Goal: Task Accomplishment & Management: Use online tool/utility

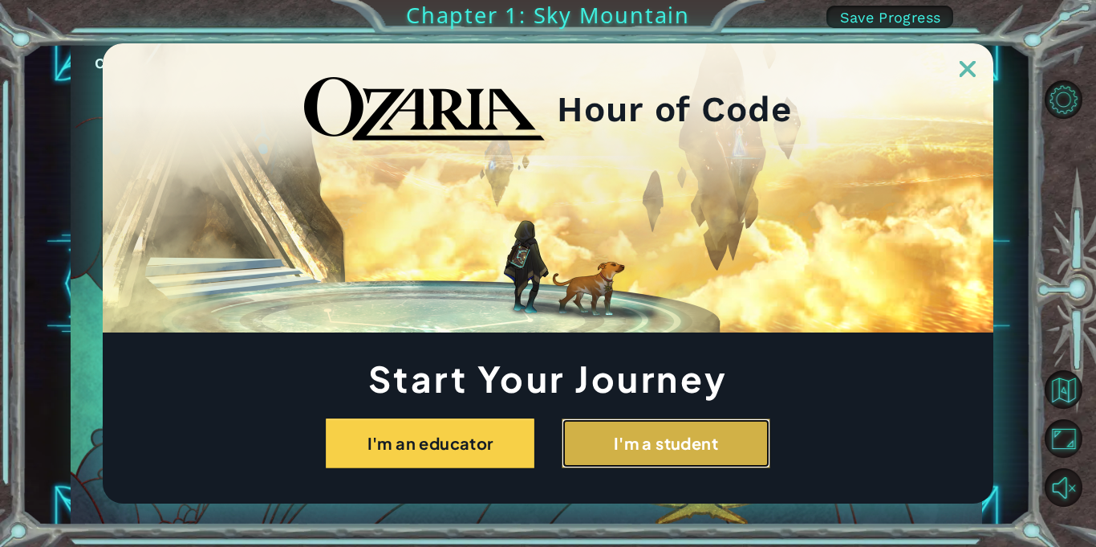
click at [647, 437] on button "I'm a student" at bounding box center [666, 443] width 209 height 50
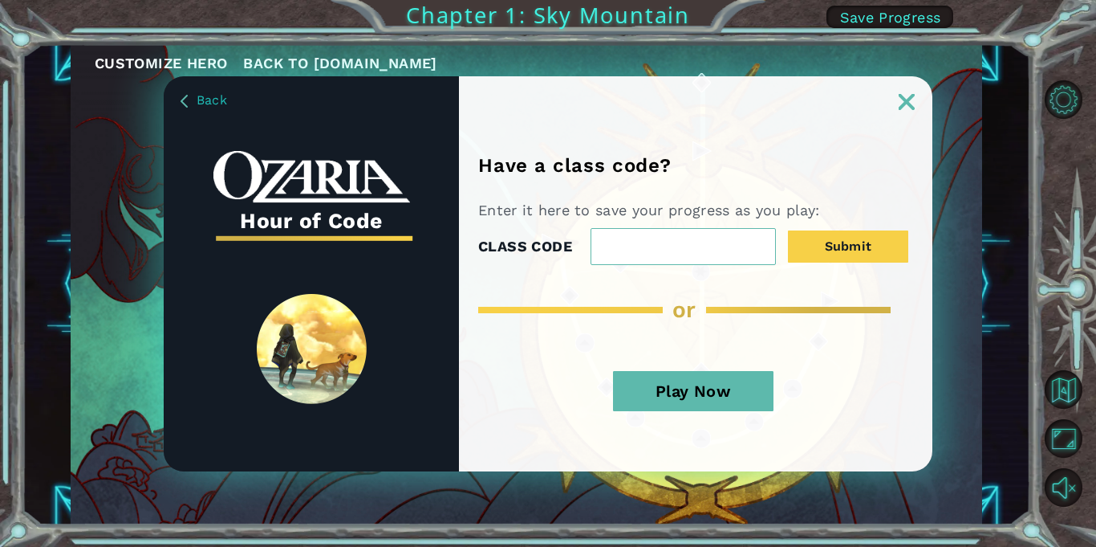
click at [718, 388] on button "Play Now" at bounding box center [693, 391] width 161 height 40
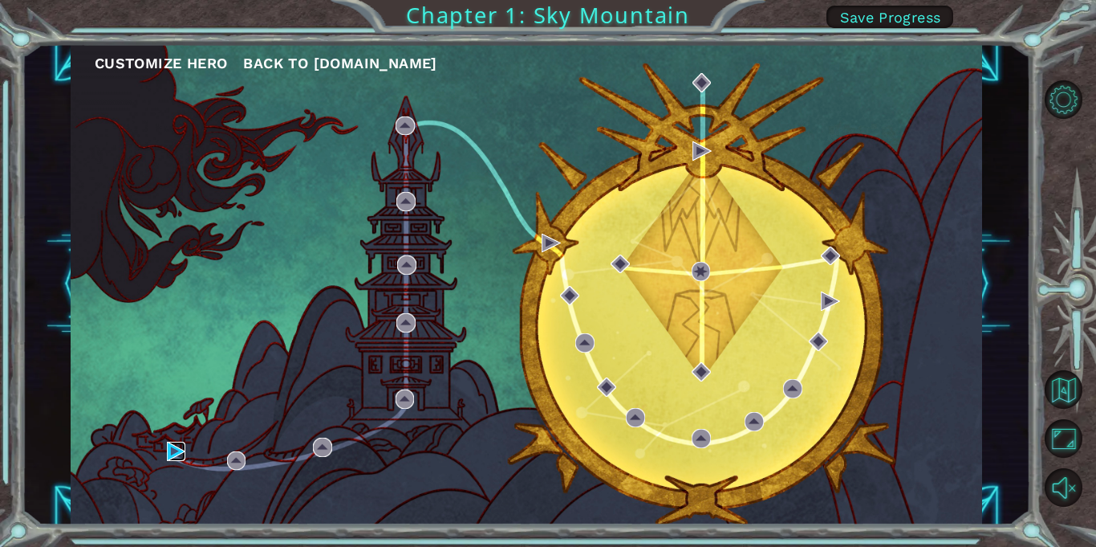
click at [171, 452] on img at bounding box center [176, 450] width 19 height 19
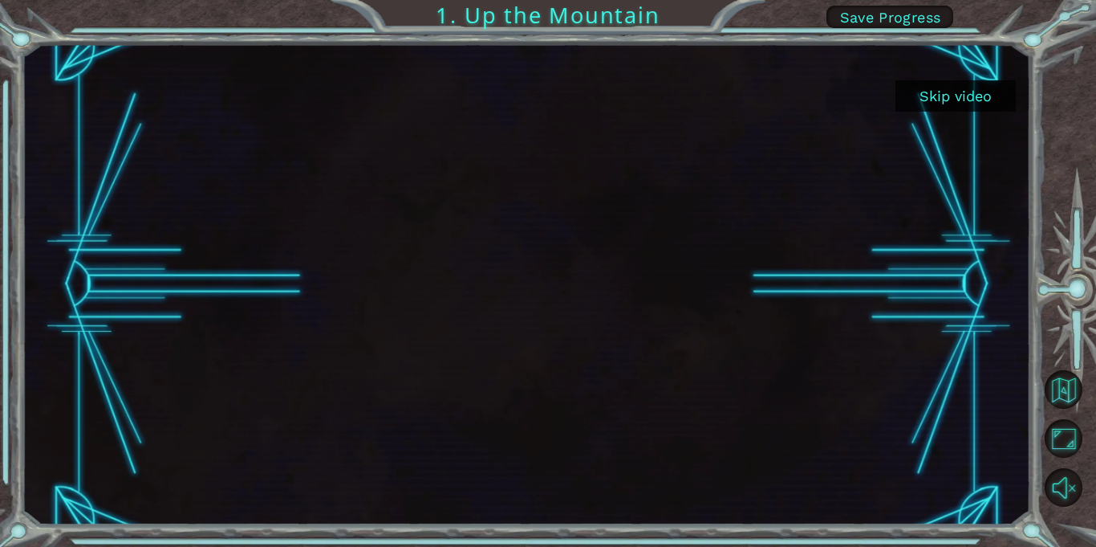
click at [967, 106] on button "Skip video" at bounding box center [956, 95] width 120 height 31
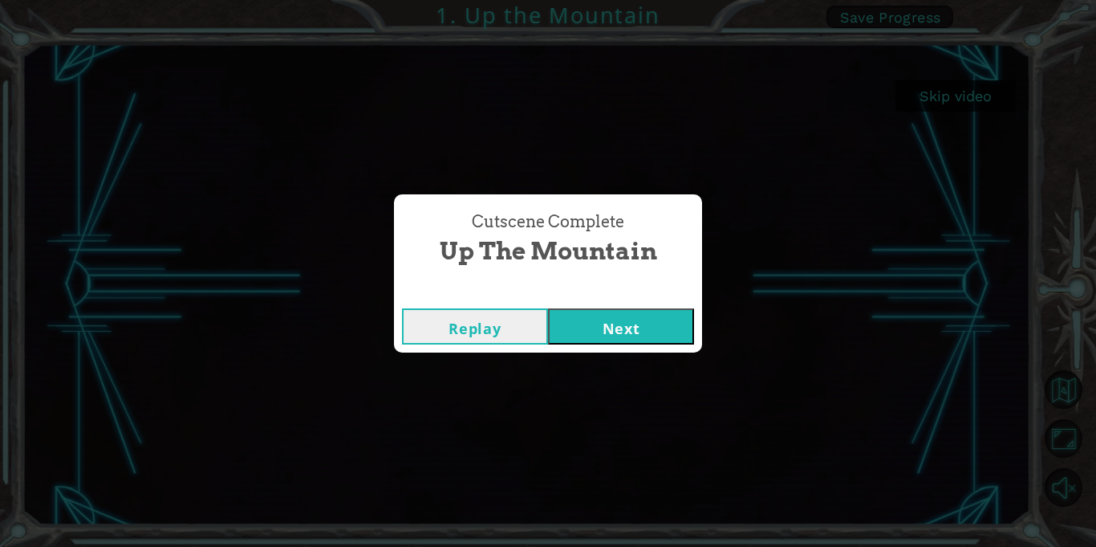
click at [636, 332] on button "Next" at bounding box center [621, 326] width 146 height 36
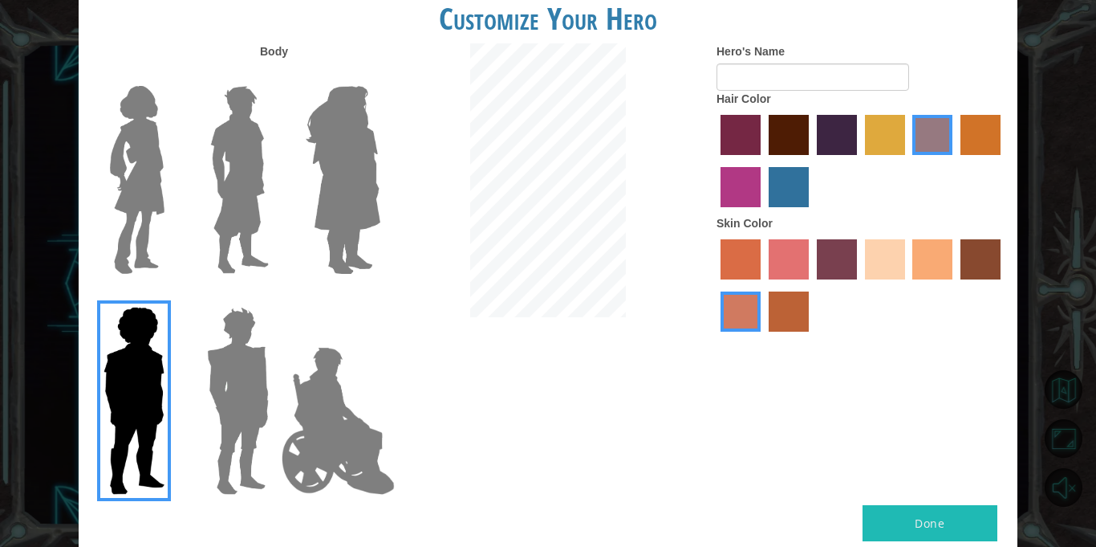
click at [233, 392] on img at bounding box center [238, 400] width 75 height 201
click at [275, 296] on input "Hero Garnet" at bounding box center [275, 296] width 0 height 0
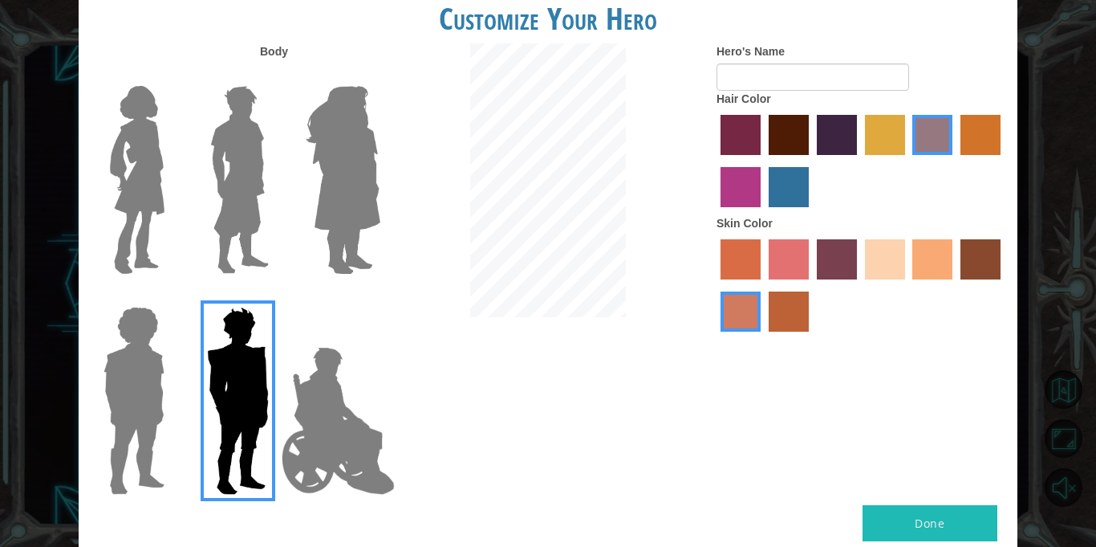
click at [328, 415] on img at bounding box center [338, 420] width 126 height 161
click at [380, 296] on input "Hero Jamie" at bounding box center [380, 296] width 0 height 0
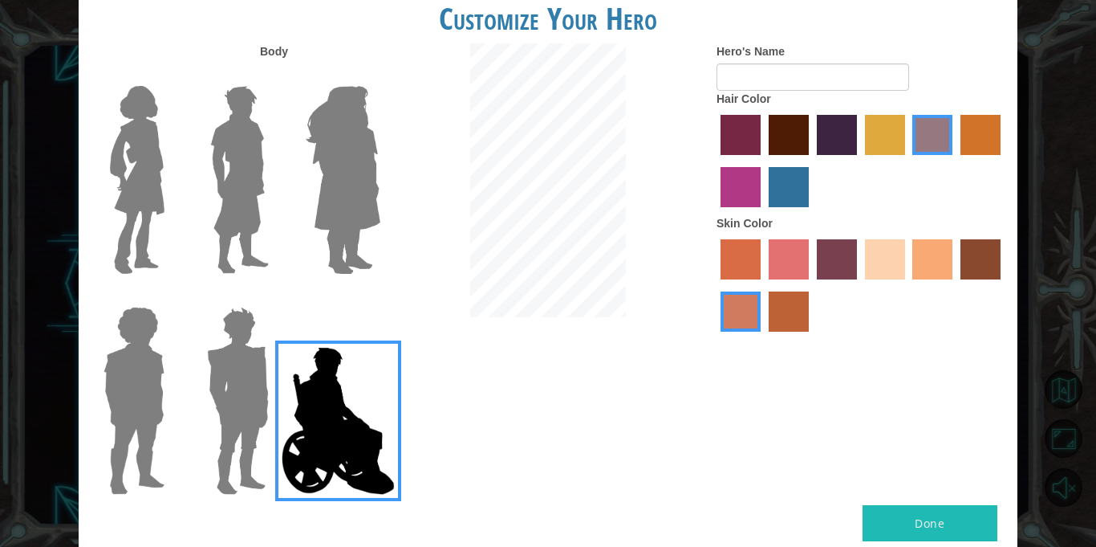
click at [360, 151] on img at bounding box center [342, 179] width 87 height 201
click at [380, 75] on input "Hero Amethyst" at bounding box center [380, 75] width 0 height 0
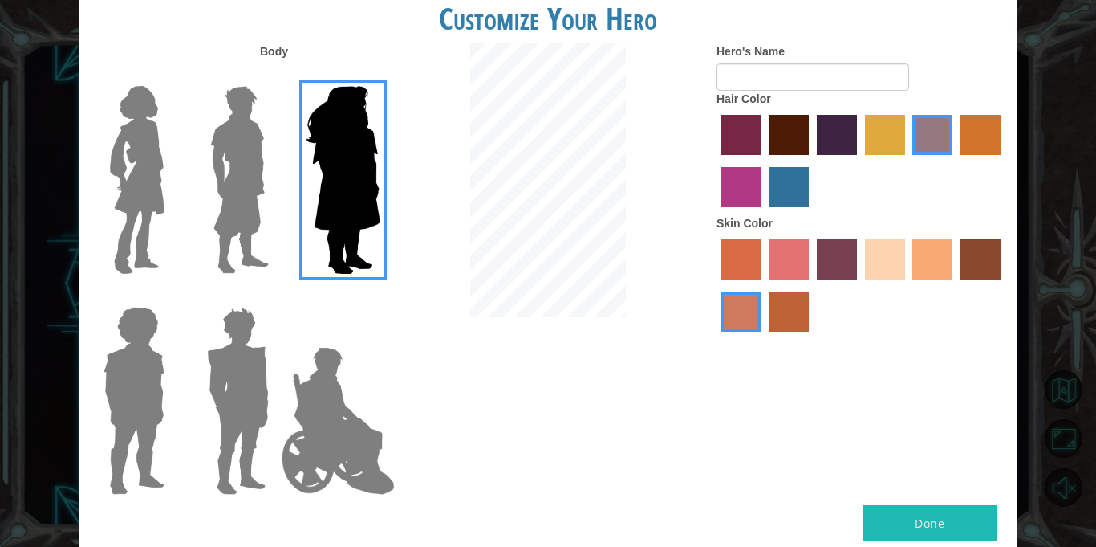
click at [240, 176] on img at bounding box center [239, 179] width 71 height 201
click at [275, 75] on input "Hero Lars" at bounding box center [275, 75] width 0 height 0
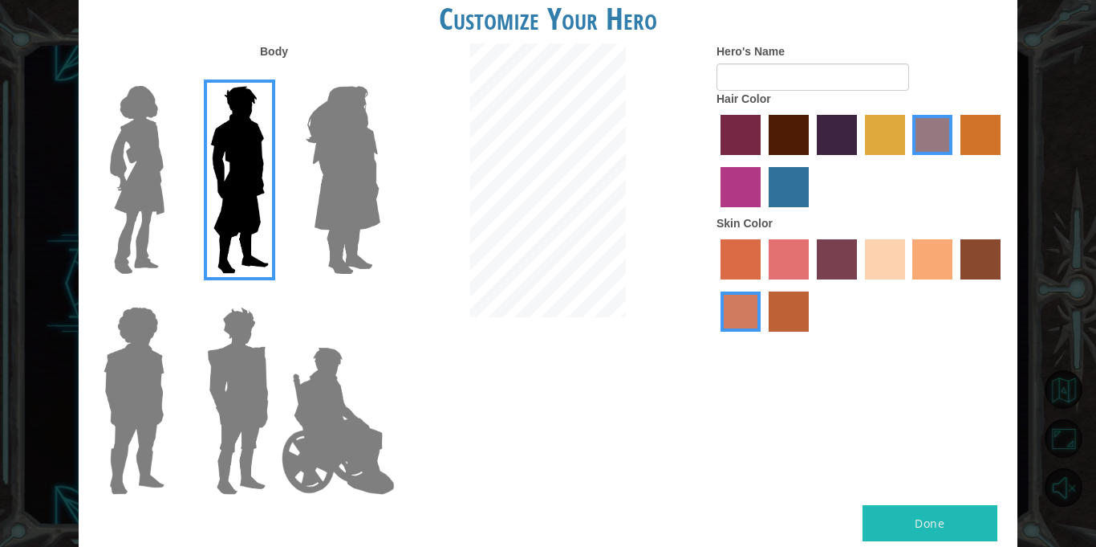
click at [136, 186] on img at bounding box center [137, 179] width 67 height 201
click at [171, 75] on input "Hero Connie" at bounding box center [171, 75] width 0 height 0
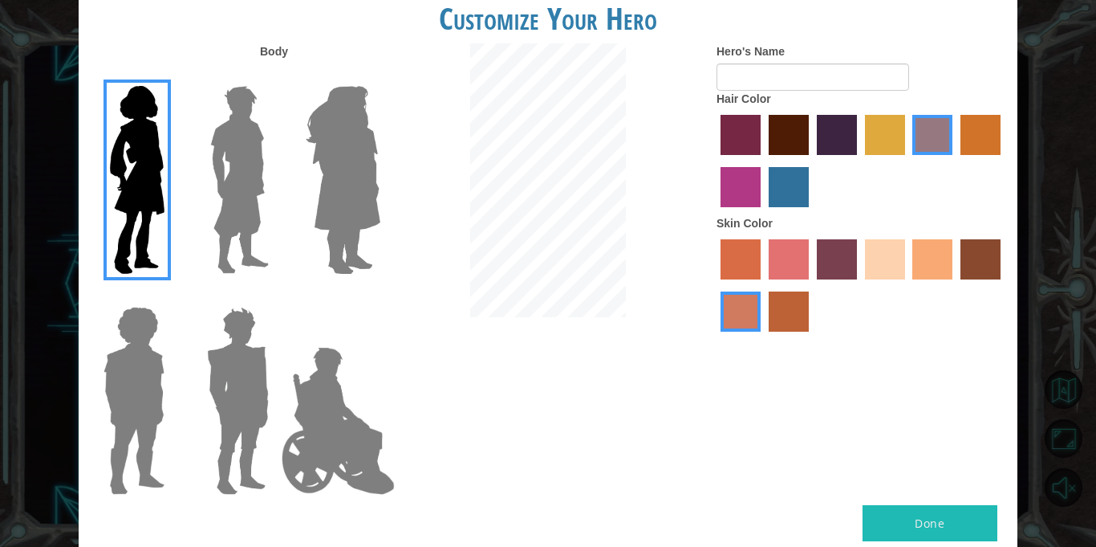
click at [929, 267] on label "tacao skin color" at bounding box center [933, 259] width 40 height 40
click at [908, 285] on input "tacao skin color" at bounding box center [908, 285] width 0 height 0
click at [890, 273] on label "sandy beach skin color" at bounding box center [885, 259] width 40 height 40
click at [860, 285] on input "sandy beach skin color" at bounding box center [860, 285] width 0 height 0
click at [975, 129] on label "gold drop hair color" at bounding box center [981, 135] width 40 height 40
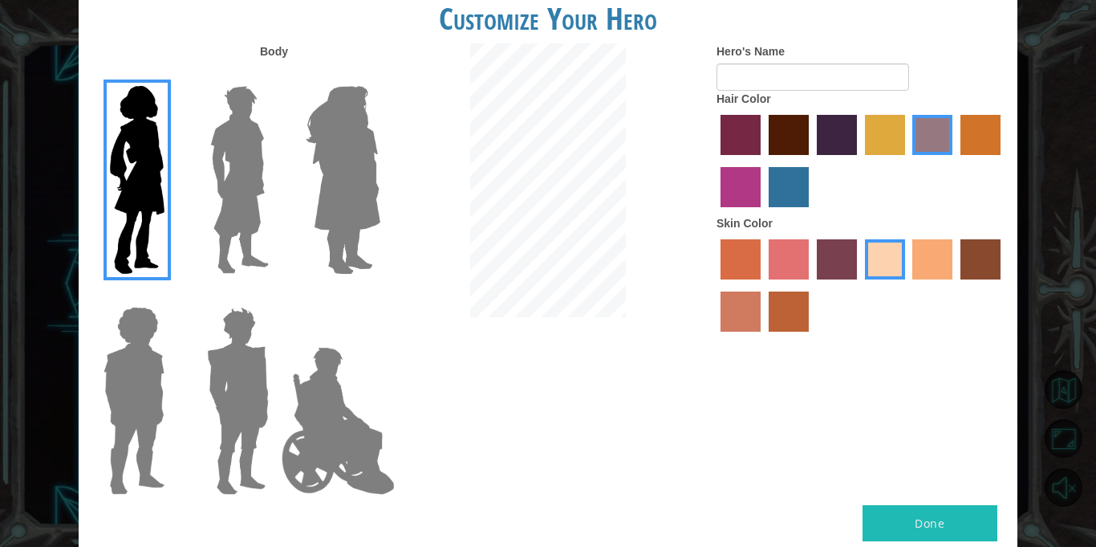
click at [955, 161] on input "gold drop hair color" at bounding box center [955, 161] width 0 height 0
click at [833, 133] on label "hot purple hair color" at bounding box center [837, 135] width 40 height 40
click at [811, 161] on input "hot purple hair color" at bounding box center [811, 161] width 0 height 0
click at [791, 139] on label "maroon hair color" at bounding box center [789, 135] width 40 height 40
click at [763, 161] on input "maroon hair color" at bounding box center [763, 161] width 0 height 0
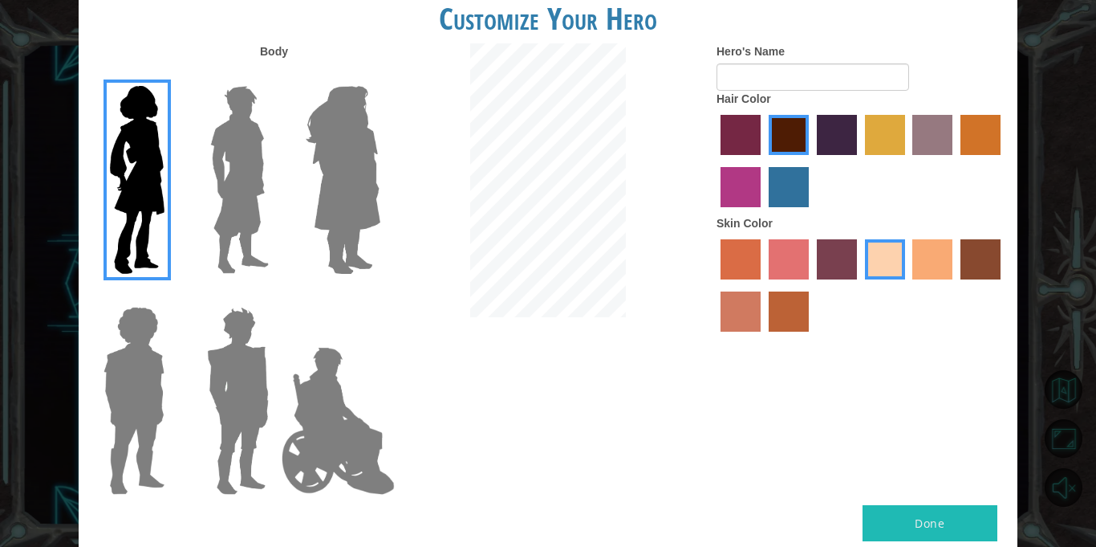
click at [787, 181] on label "lachmara hair color" at bounding box center [789, 187] width 40 height 40
click at [763, 213] on input "lachmara hair color" at bounding box center [763, 213] width 0 height 0
click at [744, 183] on label "medium red violet hair color" at bounding box center [741, 187] width 40 height 40
click at [1003, 161] on input "medium red violet hair color" at bounding box center [1003, 161] width 0 height 0
click at [823, 138] on label "hot purple hair color" at bounding box center [837, 135] width 40 height 40
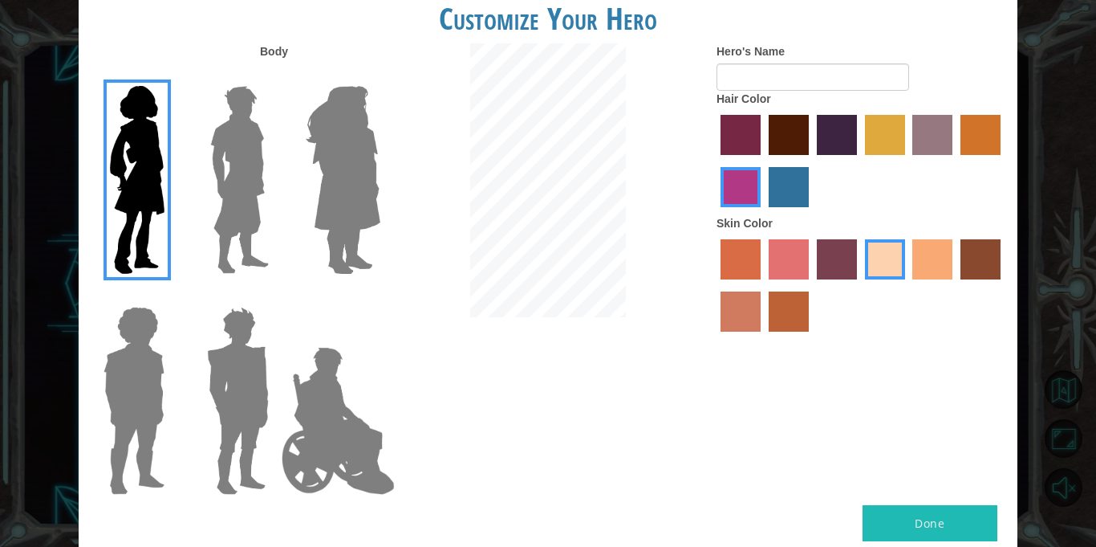
click at [811, 161] on input "hot purple hair color" at bounding box center [811, 161] width 0 height 0
click at [229, 396] on img at bounding box center [238, 400] width 75 height 201
click at [275, 296] on input "Hero Garnet" at bounding box center [275, 296] width 0 height 0
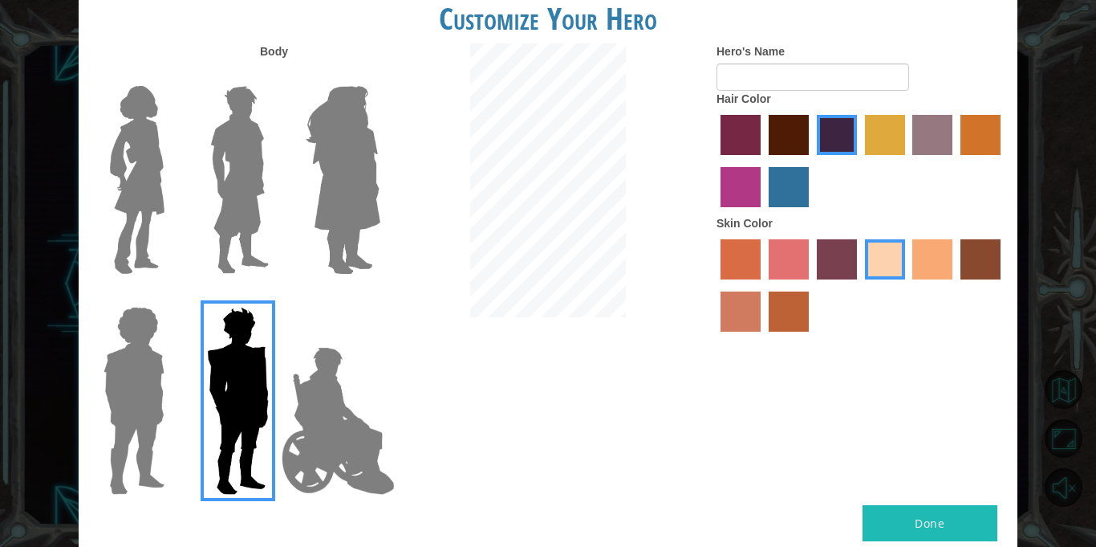
click at [143, 414] on img at bounding box center [134, 400] width 74 height 201
click at [171, 296] on input "Hero Steven" at bounding box center [171, 296] width 0 height 0
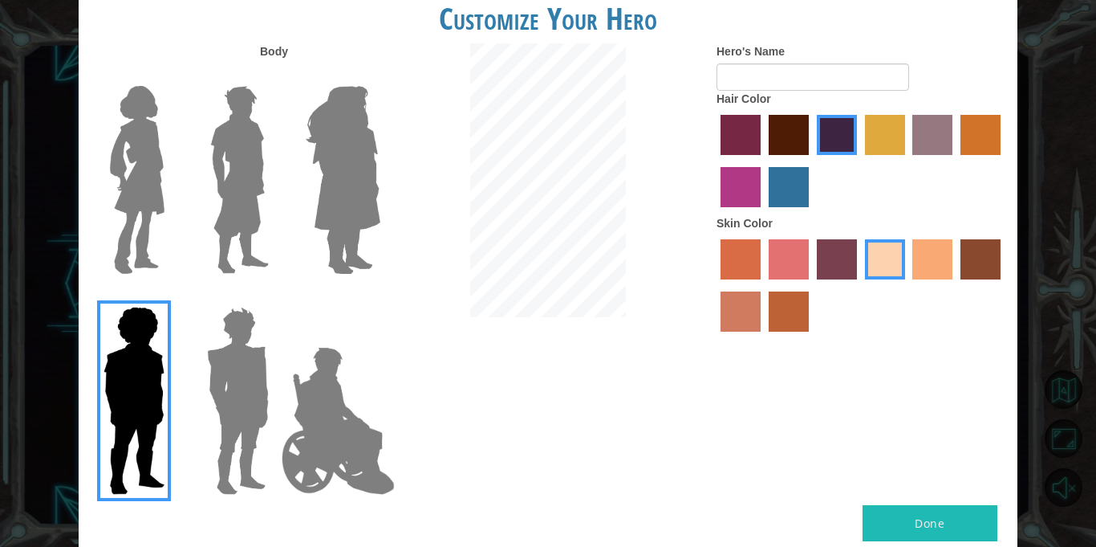
click at [328, 452] on img at bounding box center [338, 420] width 126 height 161
click at [380, 296] on input "Hero Jamie" at bounding box center [380, 296] width 0 height 0
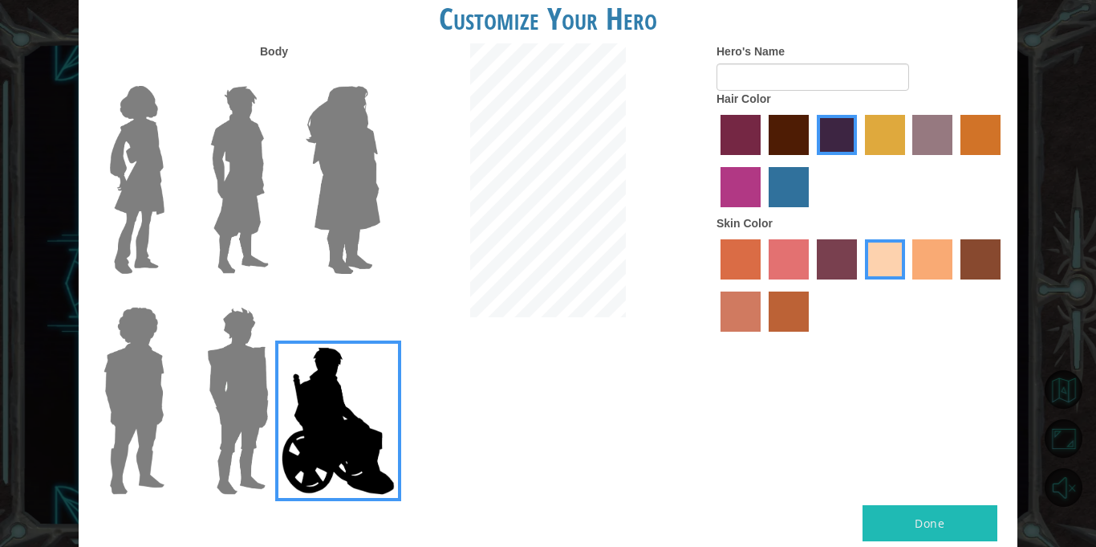
click at [323, 183] on img at bounding box center [342, 179] width 87 height 201
click at [380, 75] on input "Hero Amethyst" at bounding box center [380, 75] width 0 height 0
